Goal: Task Accomplishment & Management: Manage account settings

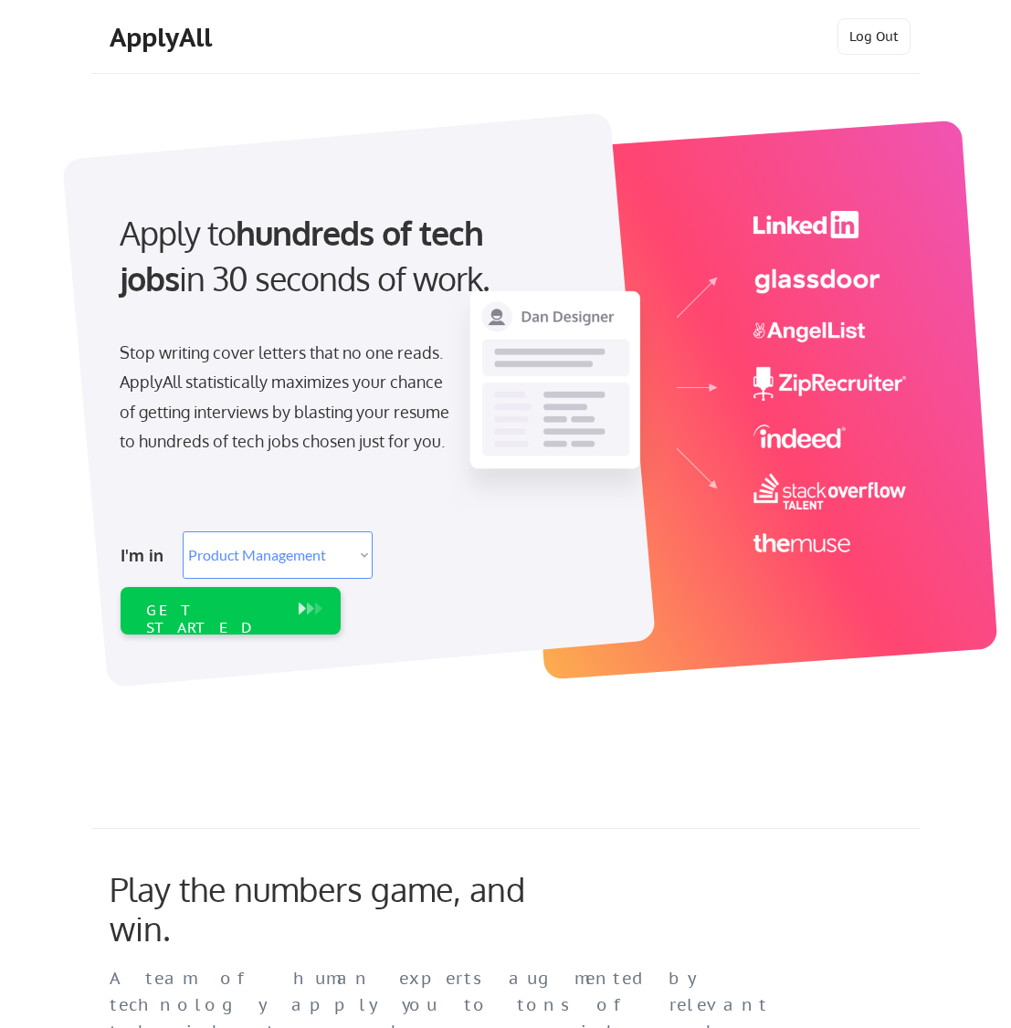
select select ""product""
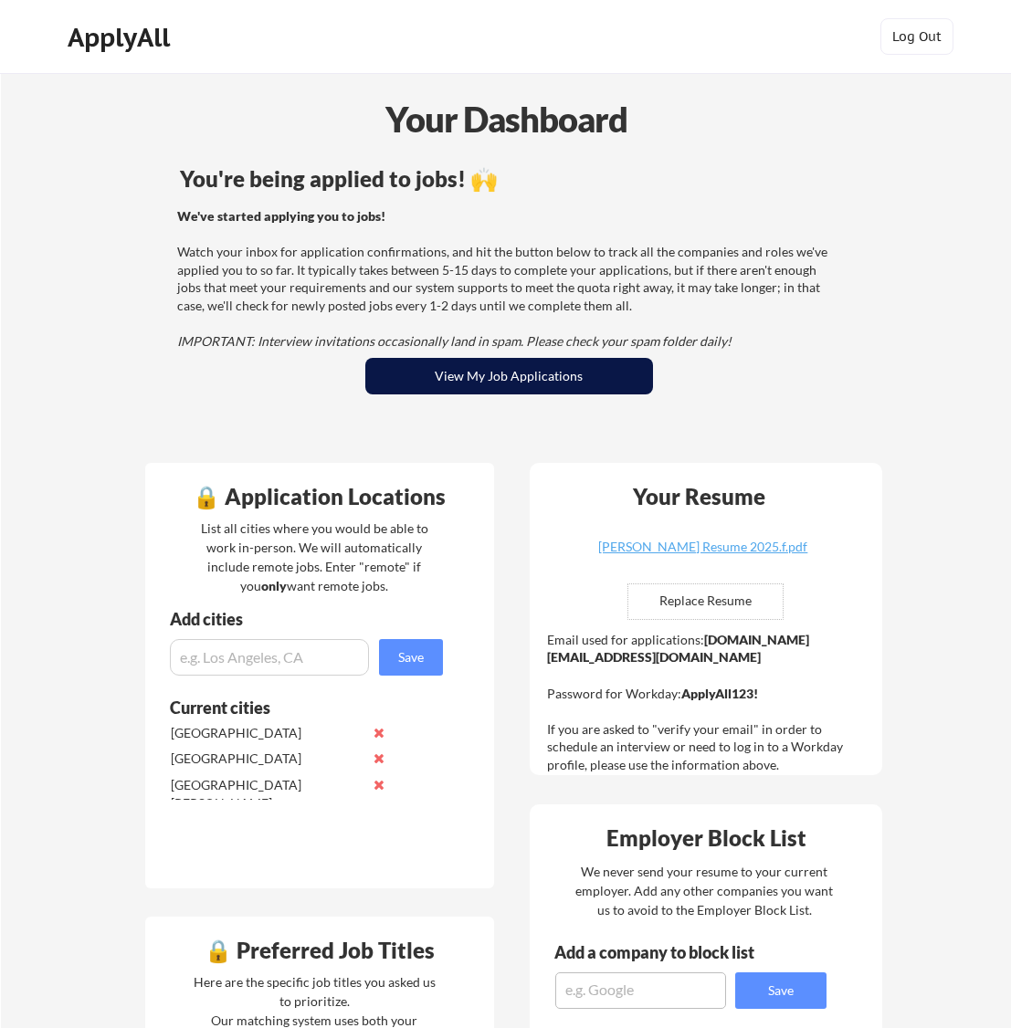
click at [548, 377] on button "View My Job Applications" at bounding box center [509, 376] width 288 height 37
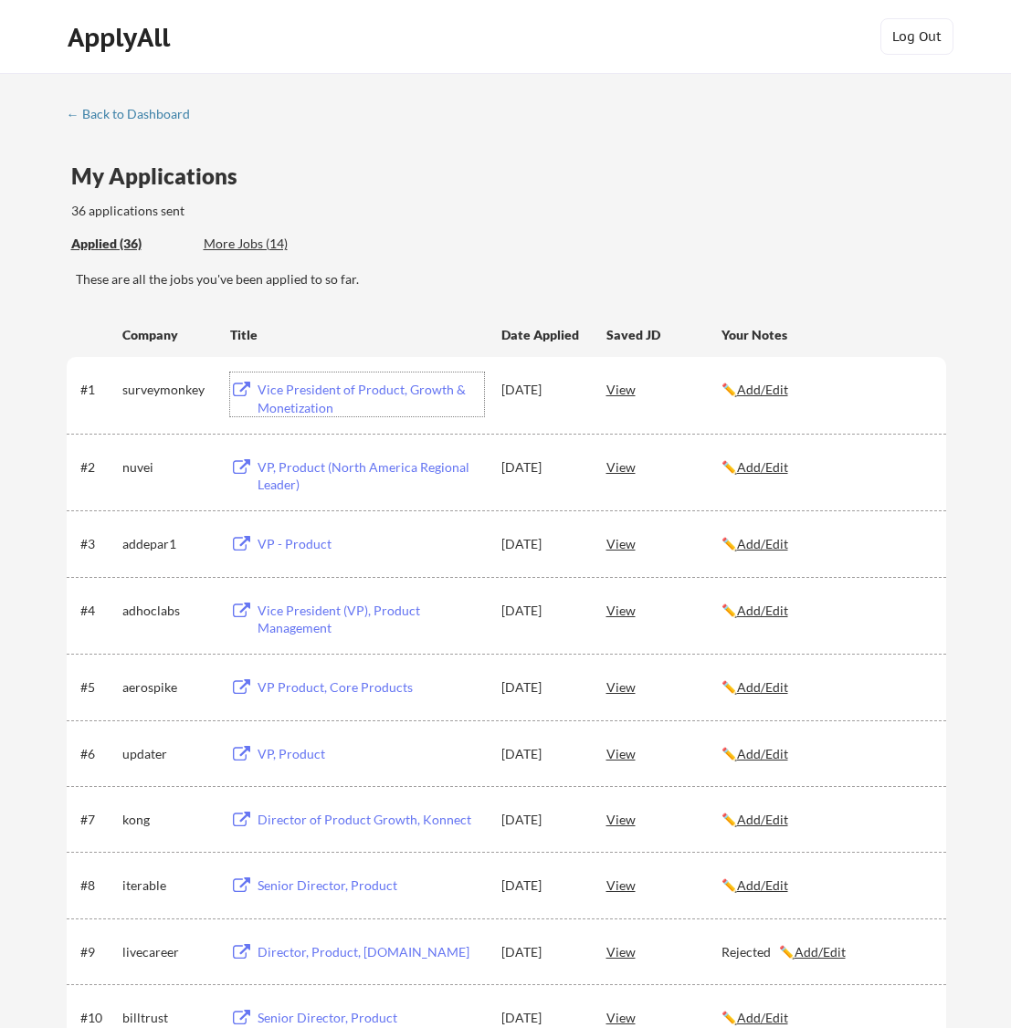
click at [413, 394] on div "Vice President of Product, Growth & Monetization" at bounding box center [370, 399] width 226 height 36
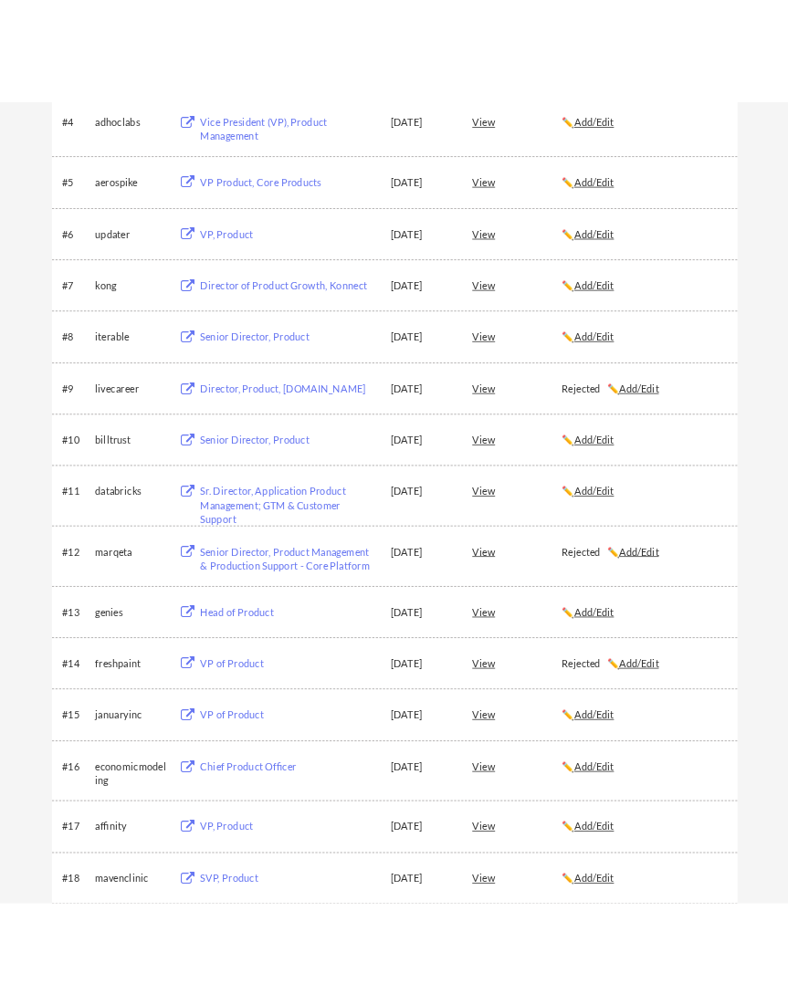
scroll to position [599, 0]
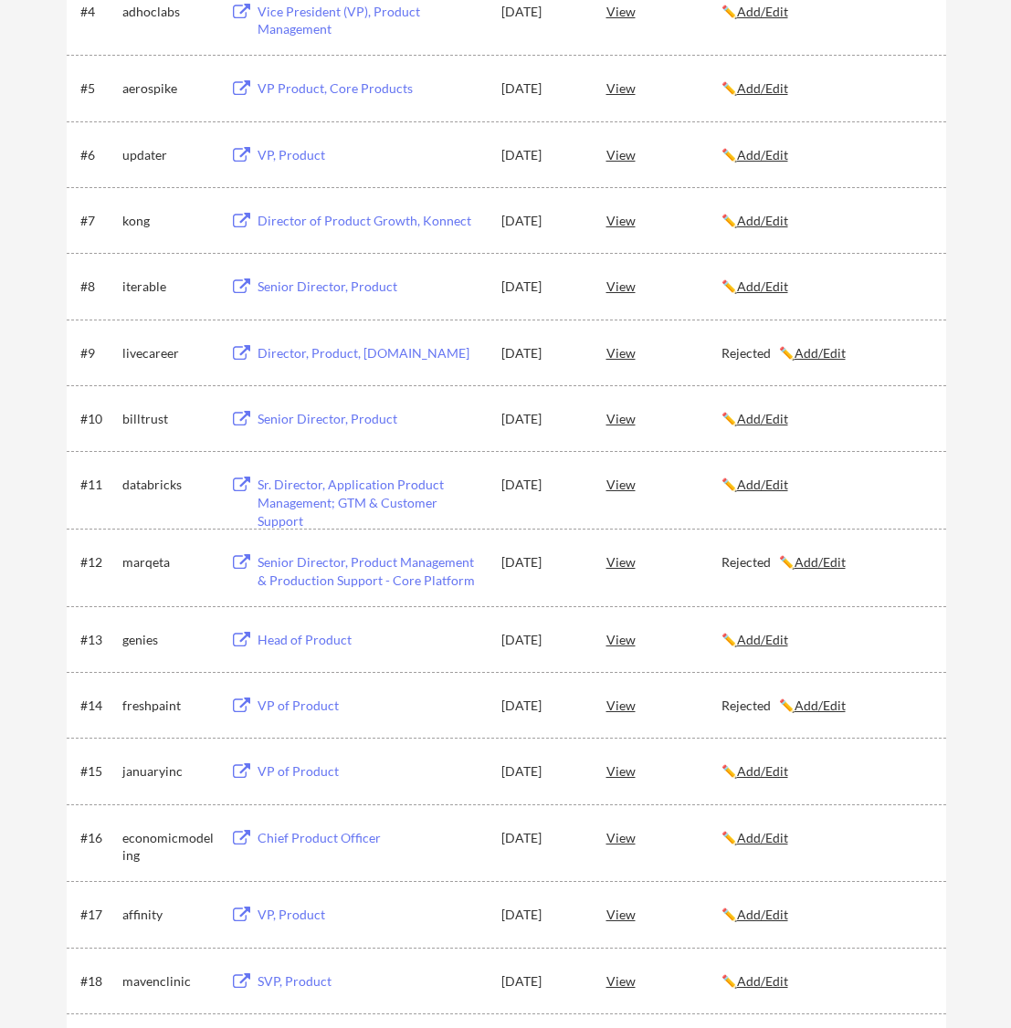
click at [336, 570] on div "Senior Director, Product Management & Production Support - Core Platform" at bounding box center [370, 571] width 226 height 36
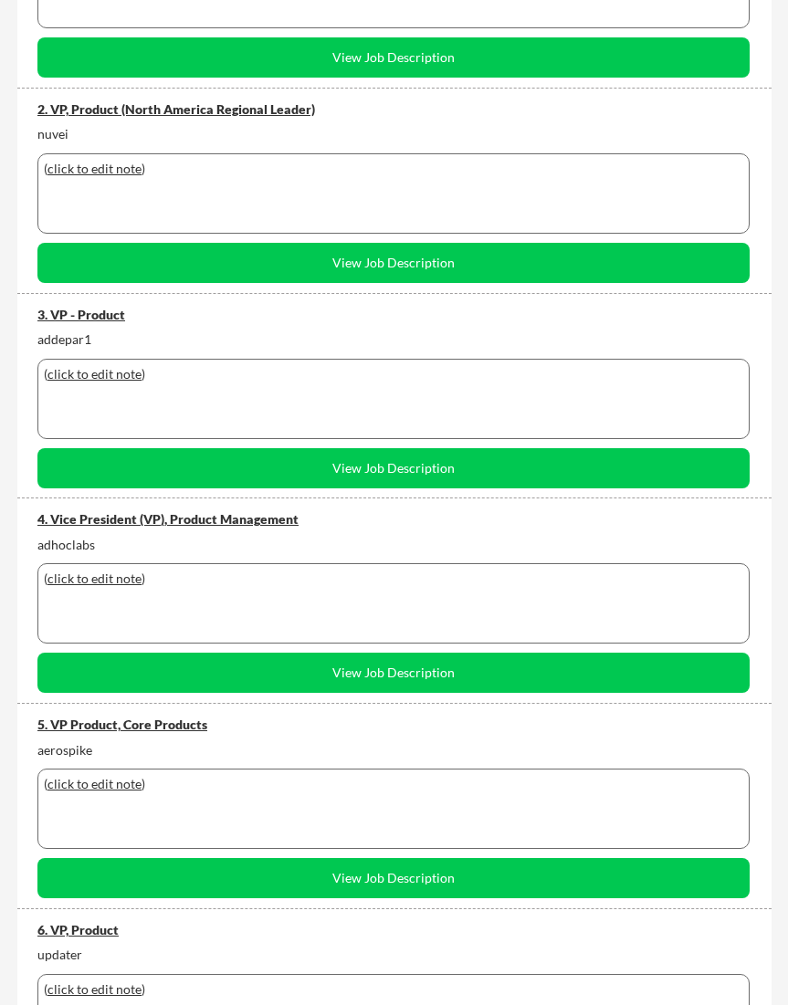
scroll to position [0, 0]
